Goal: Information Seeking & Learning: Compare options

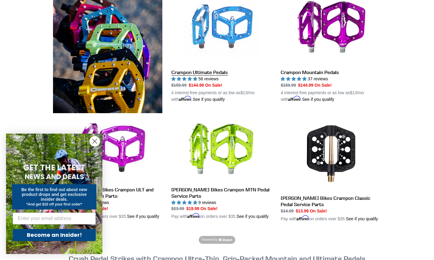
scroll to position [189, 0]
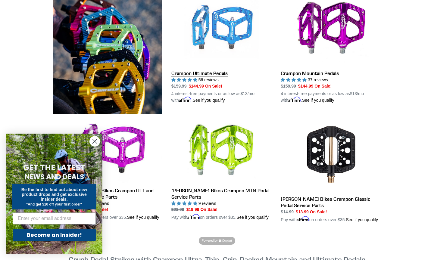
click at [218, 71] on link "Crampon Ultimate Pedals" at bounding box center [221, 47] width 100 height 113
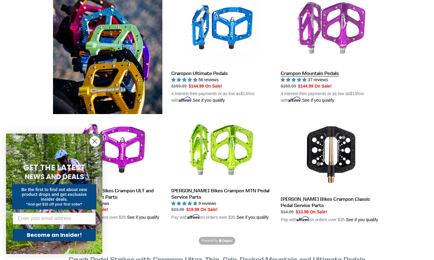
click at [305, 72] on link "Crampon Mountain Pedals" at bounding box center [331, 47] width 100 height 113
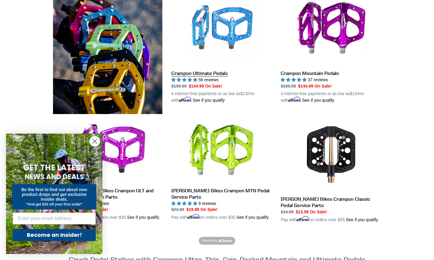
click at [204, 73] on link "Crampon Ultimate Pedals" at bounding box center [221, 47] width 100 height 113
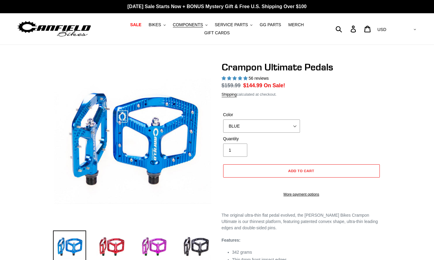
select select "highest-rating"
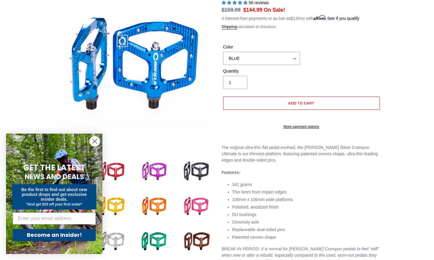
scroll to position [83, 0]
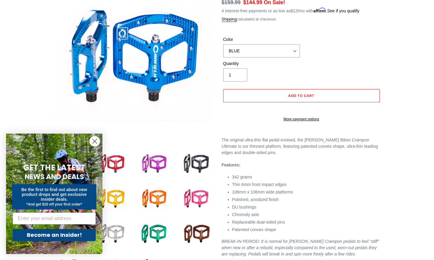
click at [96, 143] on circle "Close dialog" at bounding box center [95, 142] width 10 height 10
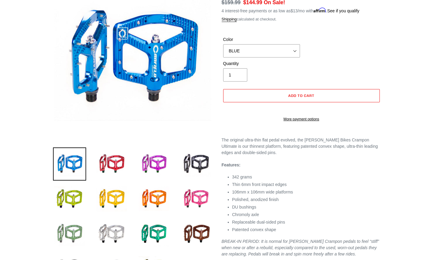
click at [75, 227] on img at bounding box center [69, 234] width 33 height 33
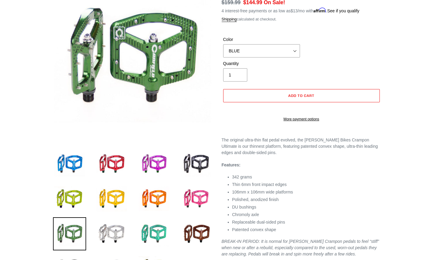
click at [148, 228] on img at bounding box center [153, 234] width 33 height 33
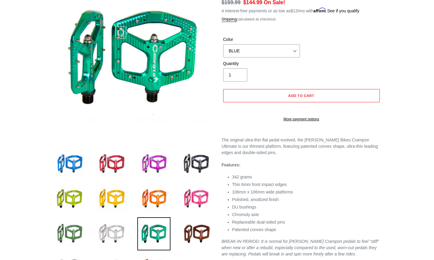
click at [119, 232] on img at bounding box center [111, 234] width 33 height 33
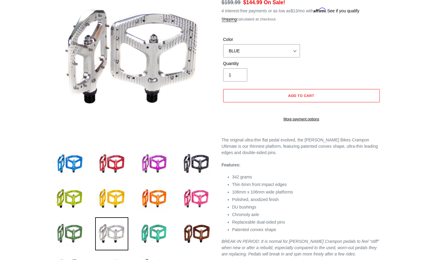
click at [145, 232] on img at bounding box center [153, 234] width 33 height 33
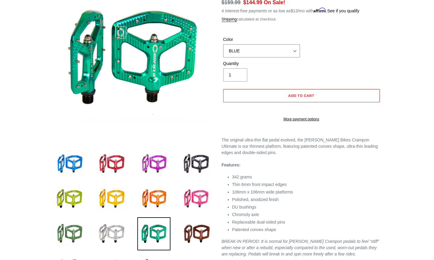
select select "TURQUOISE"
click at [115, 231] on img at bounding box center [111, 234] width 33 height 33
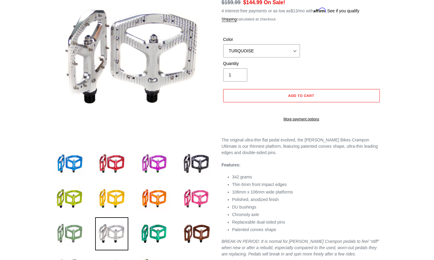
click at [76, 233] on img at bounding box center [69, 234] width 33 height 33
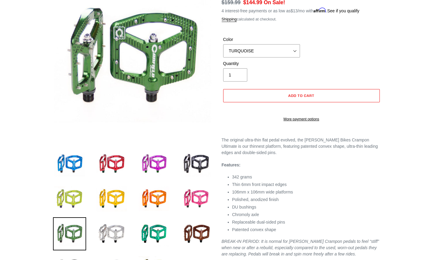
click at [81, 194] on img at bounding box center [69, 199] width 33 height 33
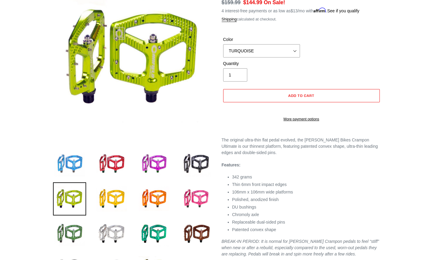
click at [79, 166] on img at bounding box center [69, 164] width 33 height 33
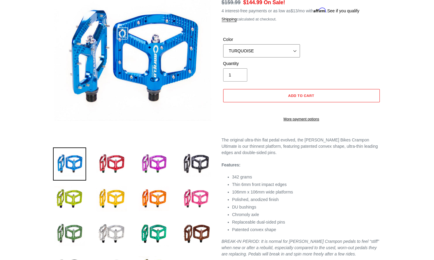
click at [259, 50] on select "BLUE RED PURPLE STEALTH BRONZE GREY TURQUOISE BLACK POLISHED BAJA GOLD PNW GREE…" at bounding box center [261, 50] width 77 height 13
click at [149, 231] on img at bounding box center [153, 234] width 33 height 33
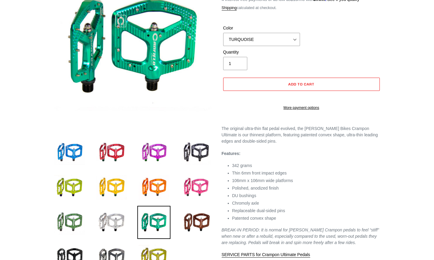
scroll to position [93, 0]
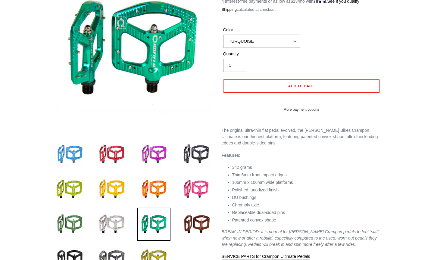
click at [81, 156] on img at bounding box center [69, 154] width 33 height 33
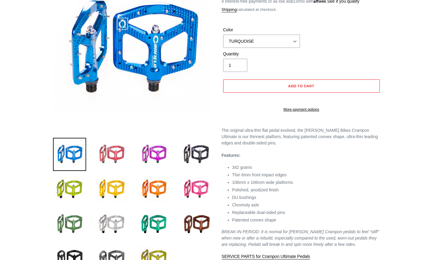
click at [110, 153] on img at bounding box center [111, 154] width 33 height 33
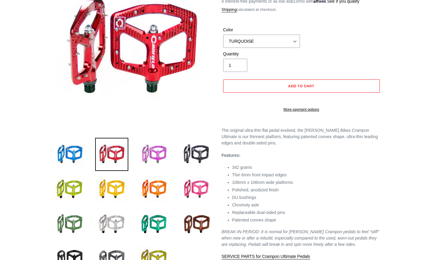
click at [148, 151] on img at bounding box center [153, 154] width 33 height 33
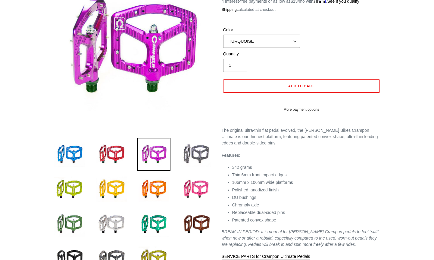
click at [184, 148] on img at bounding box center [196, 154] width 33 height 33
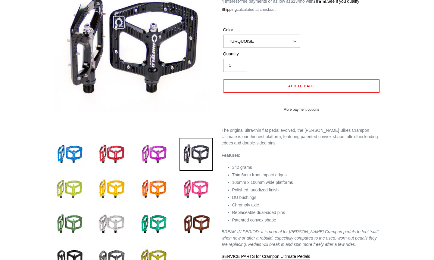
click at [84, 174] on img at bounding box center [69, 189] width 33 height 33
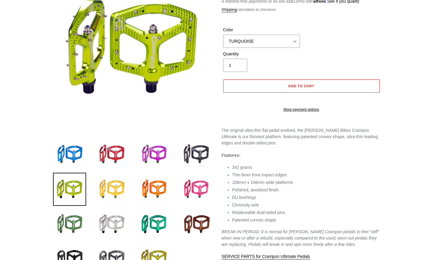
click at [113, 179] on img at bounding box center [111, 189] width 33 height 33
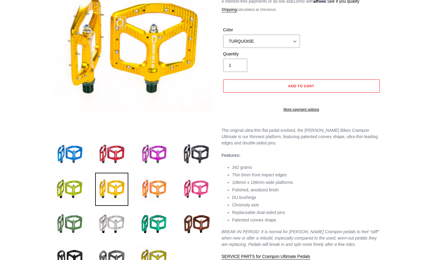
click at [145, 185] on img at bounding box center [153, 189] width 33 height 33
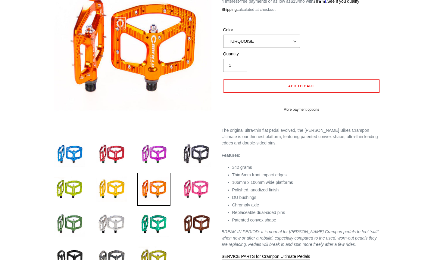
click at [177, 186] on li at bounding box center [192, 191] width 42 height 35
click at [189, 187] on img at bounding box center [196, 189] width 33 height 33
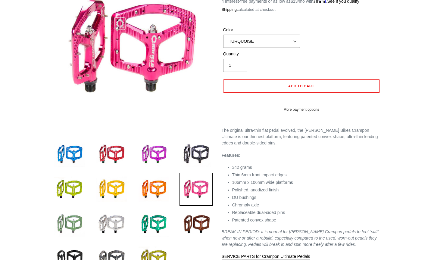
click at [69, 222] on img at bounding box center [69, 224] width 33 height 33
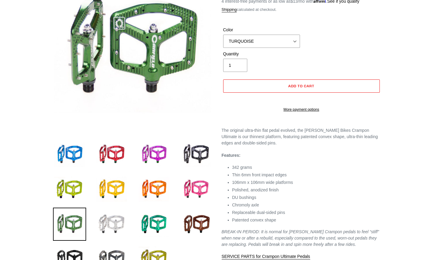
click at [104, 222] on img at bounding box center [111, 224] width 33 height 33
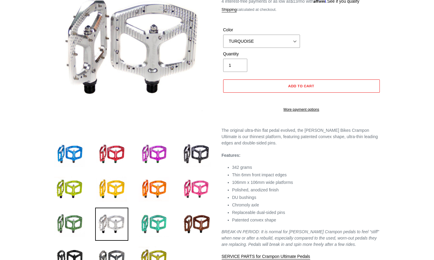
click at [144, 222] on img at bounding box center [153, 224] width 33 height 33
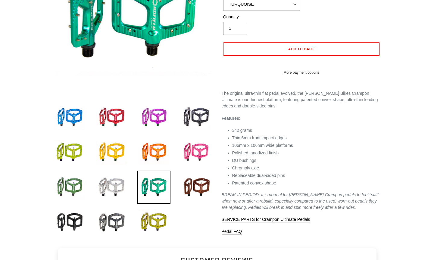
scroll to position [130, 0]
click at [194, 197] on img at bounding box center [196, 187] width 33 height 33
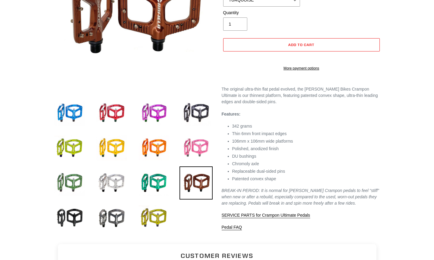
scroll to position [138, 0]
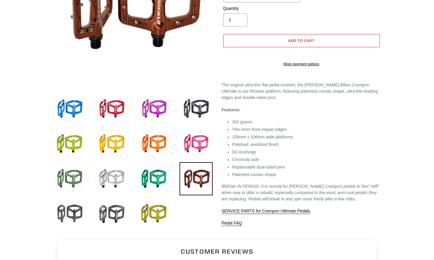
click at [75, 210] on img at bounding box center [69, 213] width 33 height 33
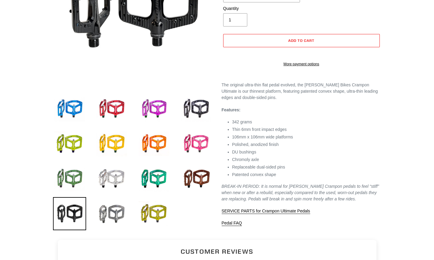
click at [107, 210] on img at bounding box center [111, 213] width 33 height 33
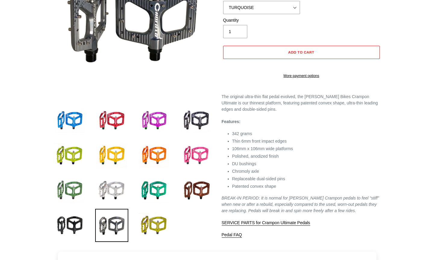
scroll to position [127, 0]
click at [154, 222] on img at bounding box center [153, 225] width 33 height 33
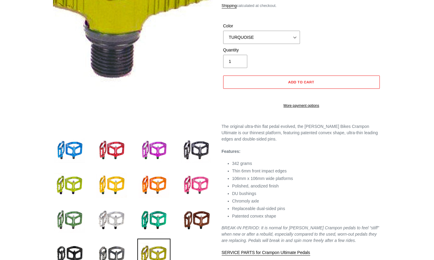
scroll to position [109, 0]
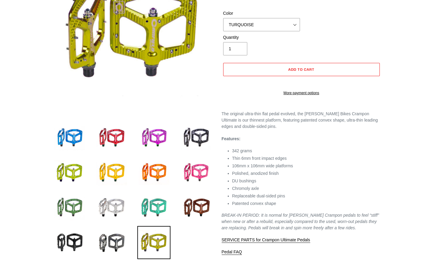
click at [149, 212] on img at bounding box center [153, 207] width 33 height 33
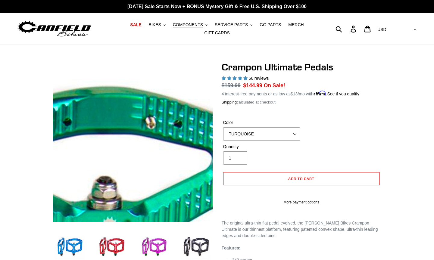
scroll to position [0, 0]
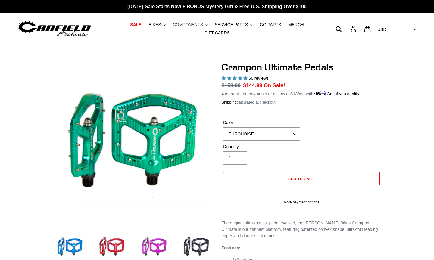
click at [206, 25] on button "COMPONENTS .cls-1{fill:#231f20}" at bounding box center [190, 25] width 41 height 8
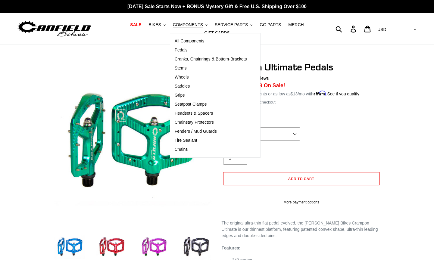
click at [313, 41] on nav "SALE BIKES .cls-1{fill:#231f20} SHOP ALL BIKES SHOP DEMO BIKES - On SALE Now! J…" at bounding box center [217, 28] width 201 height 31
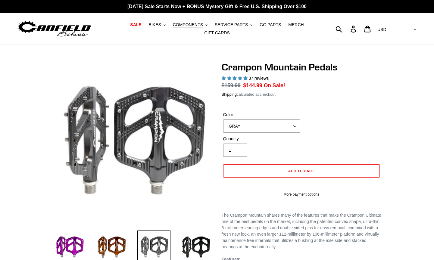
select select "highest-rating"
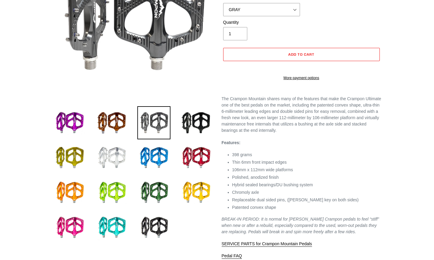
scroll to position [131, 0]
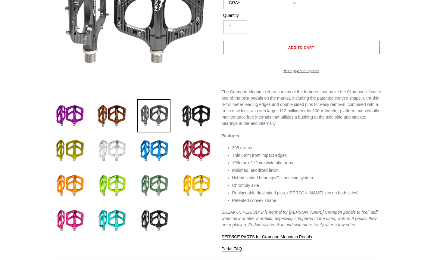
click at [162, 185] on img at bounding box center [153, 185] width 33 height 33
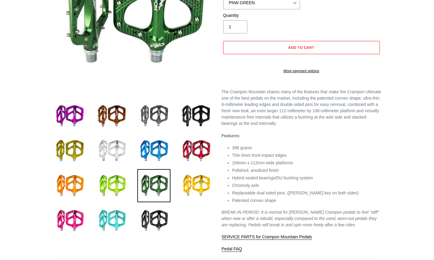
click at [105, 222] on img at bounding box center [111, 220] width 33 height 33
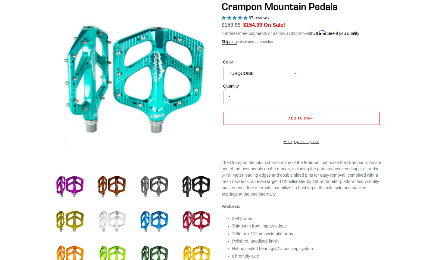
scroll to position [62, 0]
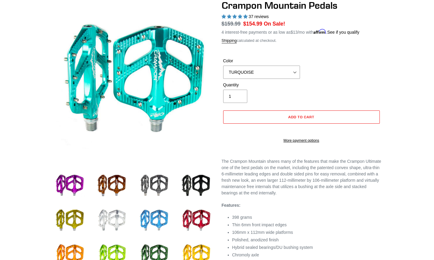
click at [156, 211] on img at bounding box center [153, 220] width 33 height 33
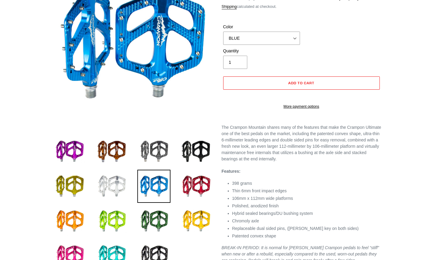
scroll to position [98, 0]
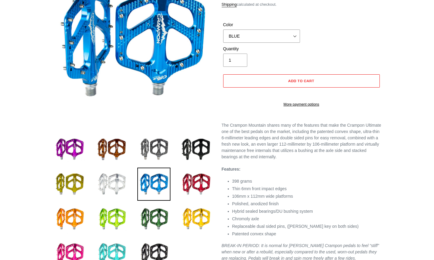
click at [117, 240] on img at bounding box center [111, 254] width 33 height 33
select select "TURQUOISE"
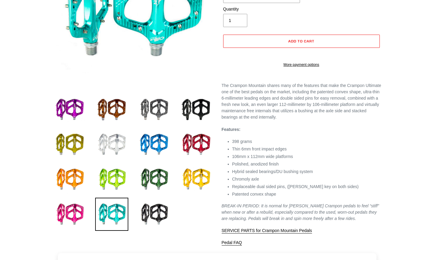
scroll to position [136, 0]
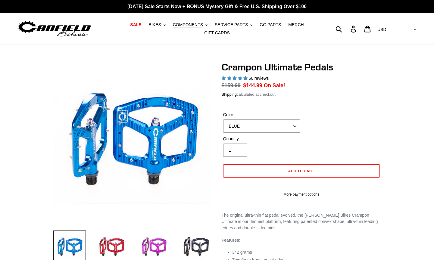
select select "highest-rating"
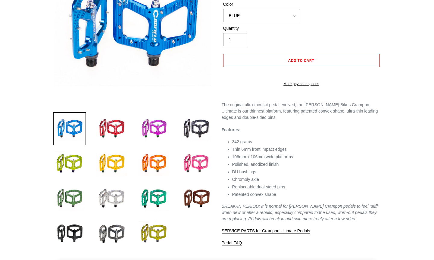
scroll to position [119, 0]
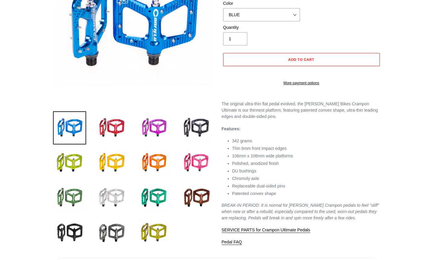
click at [102, 201] on img at bounding box center [111, 197] width 33 height 33
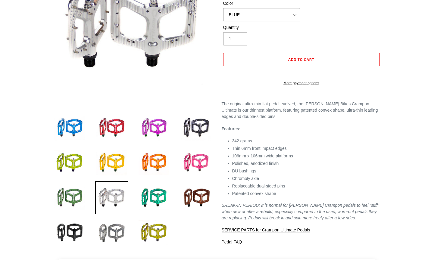
click at [102, 232] on img at bounding box center [111, 232] width 33 height 33
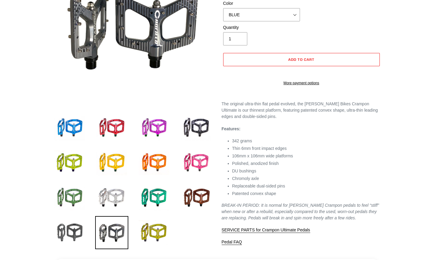
click at [72, 231] on img at bounding box center [69, 232] width 33 height 33
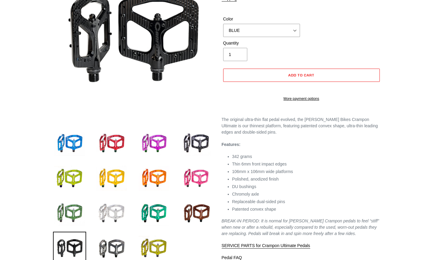
scroll to position [106, 0]
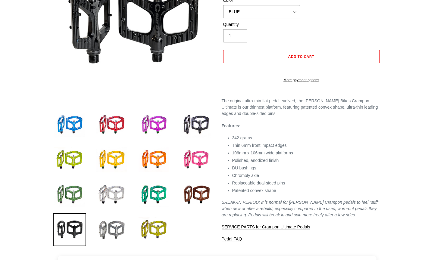
click at [112, 231] on img at bounding box center [111, 229] width 33 height 33
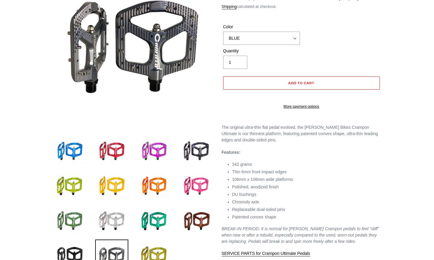
scroll to position [92, 0]
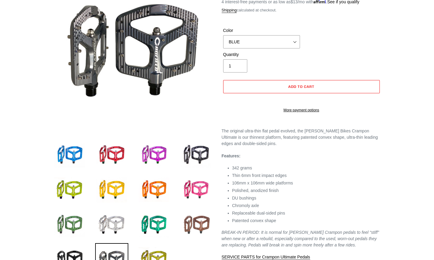
click at [184, 218] on img at bounding box center [196, 225] width 33 height 33
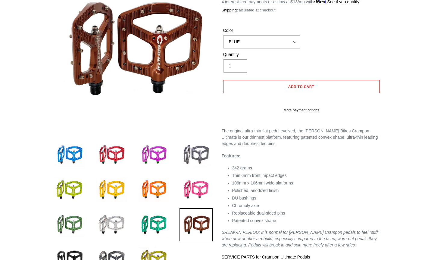
click at [198, 154] on img at bounding box center [196, 155] width 33 height 33
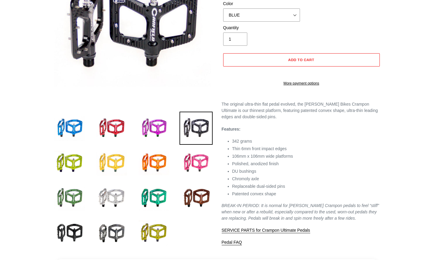
scroll to position [124, 0]
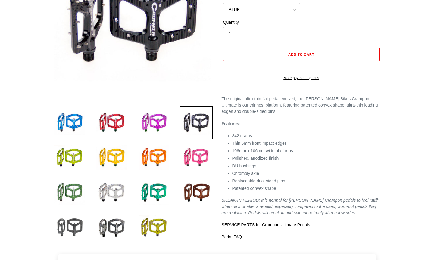
click at [79, 217] on img at bounding box center [69, 227] width 33 height 33
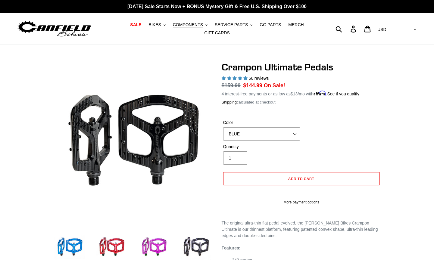
scroll to position [0, 0]
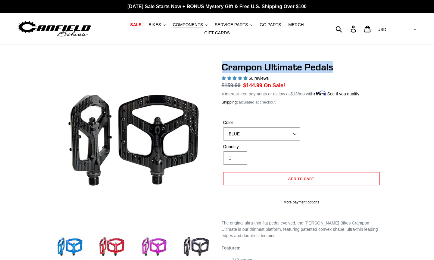
drag, startPoint x: 222, startPoint y: 69, endPoint x: 335, endPoint y: 71, distance: 112.7
click at [335, 71] on h1 "Crampon Ultimate Pedals" at bounding box center [302, 66] width 160 height 11
copy h1 "Crampon Ultimate Pedals"
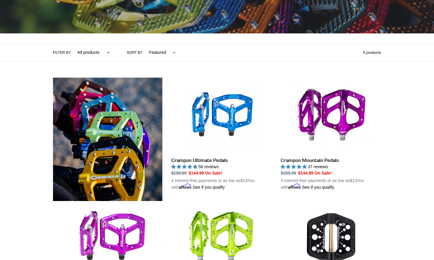
scroll to position [94, 0]
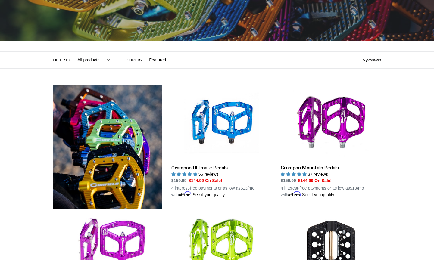
click at [101, 61] on select "All products Components Crampon Ultimate [GEOGRAPHIC_DATA]" at bounding box center [92, 60] width 40 height 17
select select "/collections/pedals/pedals"
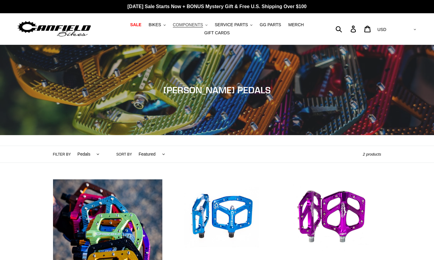
click at [203, 24] on span "COMPONENTS" at bounding box center [188, 24] width 30 height 5
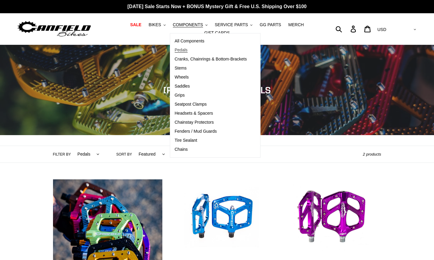
click at [185, 49] on span "Pedals" at bounding box center [181, 50] width 13 height 5
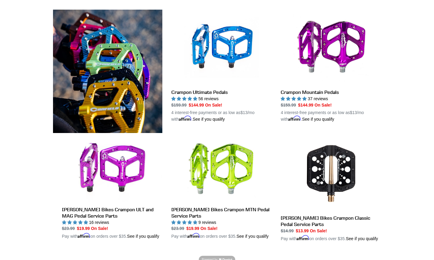
scroll to position [170, 0]
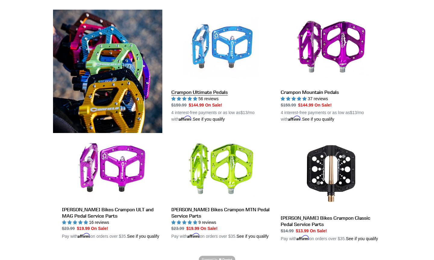
click at [206, 92] on link "Crampon Ultimate Pedals" at bounding box center [221, 66] width 100 height 113
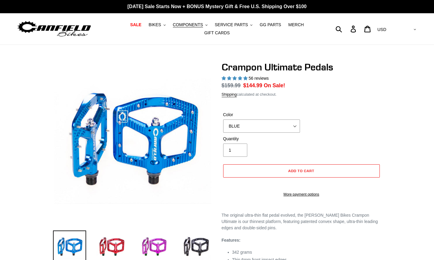
select select "highest-rating"
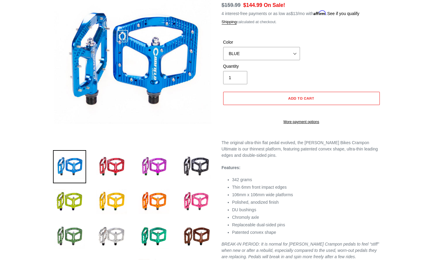
scroll to position [81, 0]
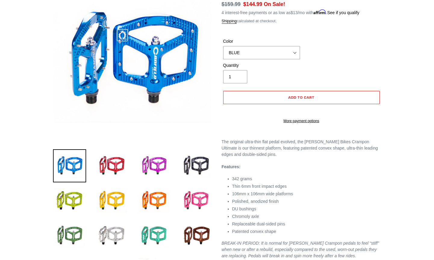
click at [149, 228] on img at bounding box center [153, 235] width 33 height 33
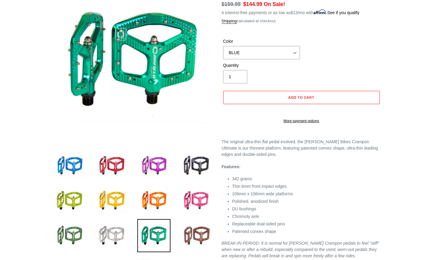
click at [202, 232] on img at bounding box center [196, 235] width 33 height 33
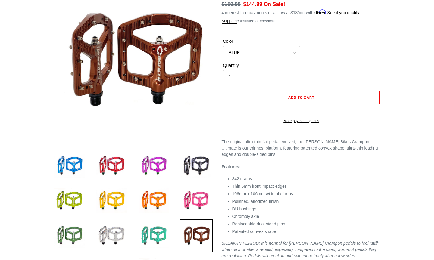
click at [162, 235] on img at bounding box center [153, 235] width 33 height 33
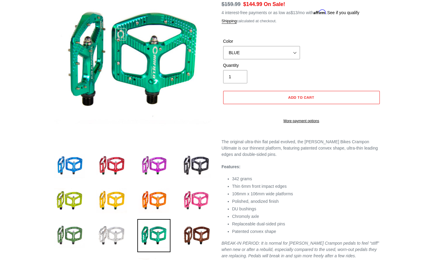
click at [119, 233] on img at bounding box center [111, 235] width 33 height 33
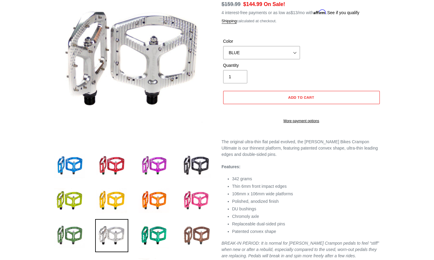
click at [187, 233] on img at bounding box center [196, 235] width 33 height 33
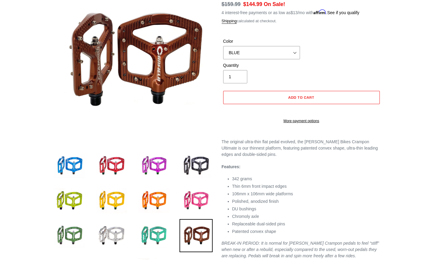
click at [158, 233] on img at bounding box center [153, 235] width 33 height 33
